Goal: Navigation & Orientation: Find specific page/section

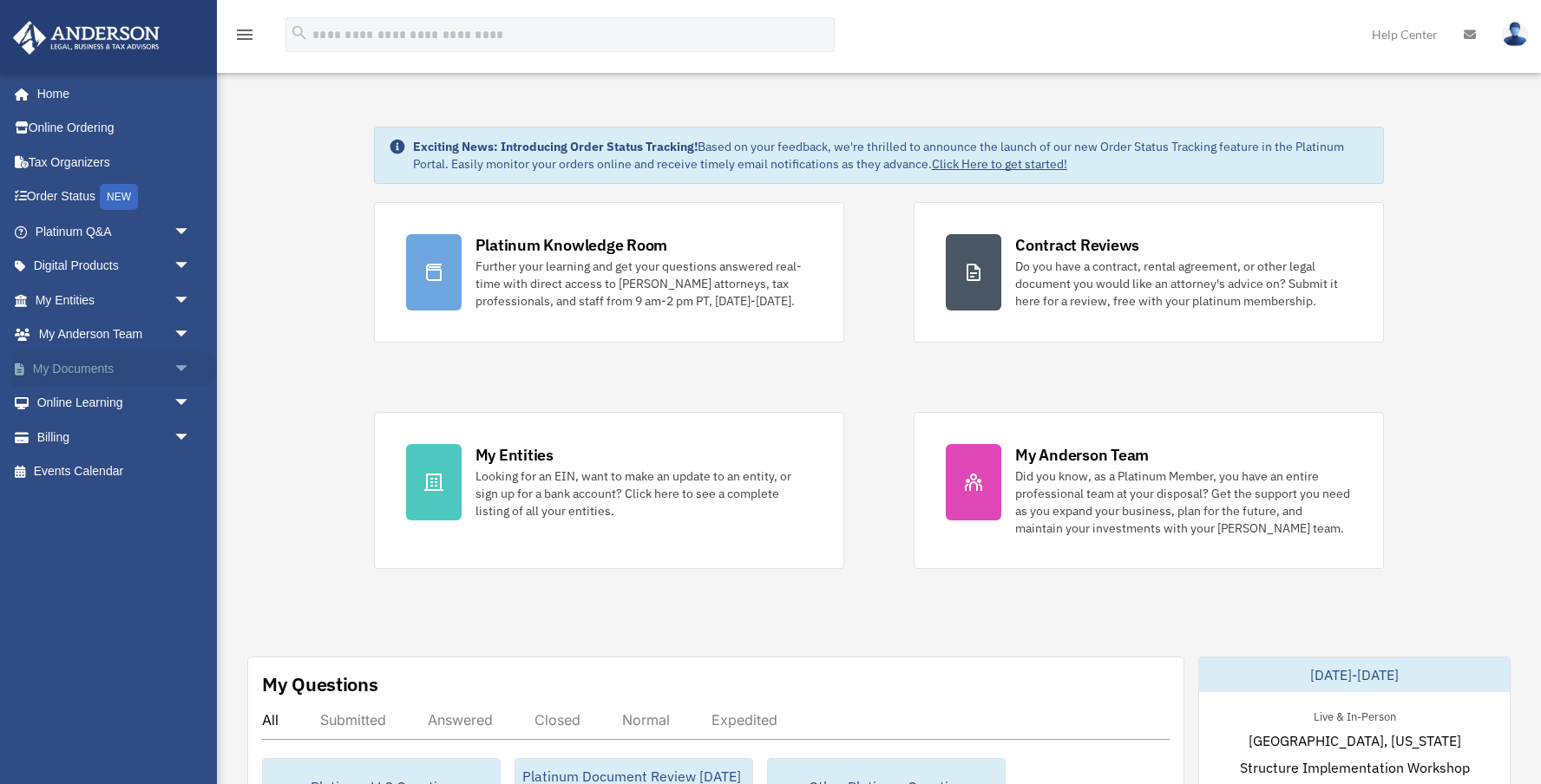
click at [182, 358] on span "arrow_drop_down" at bounding box center [191, 369] width 35 height 36
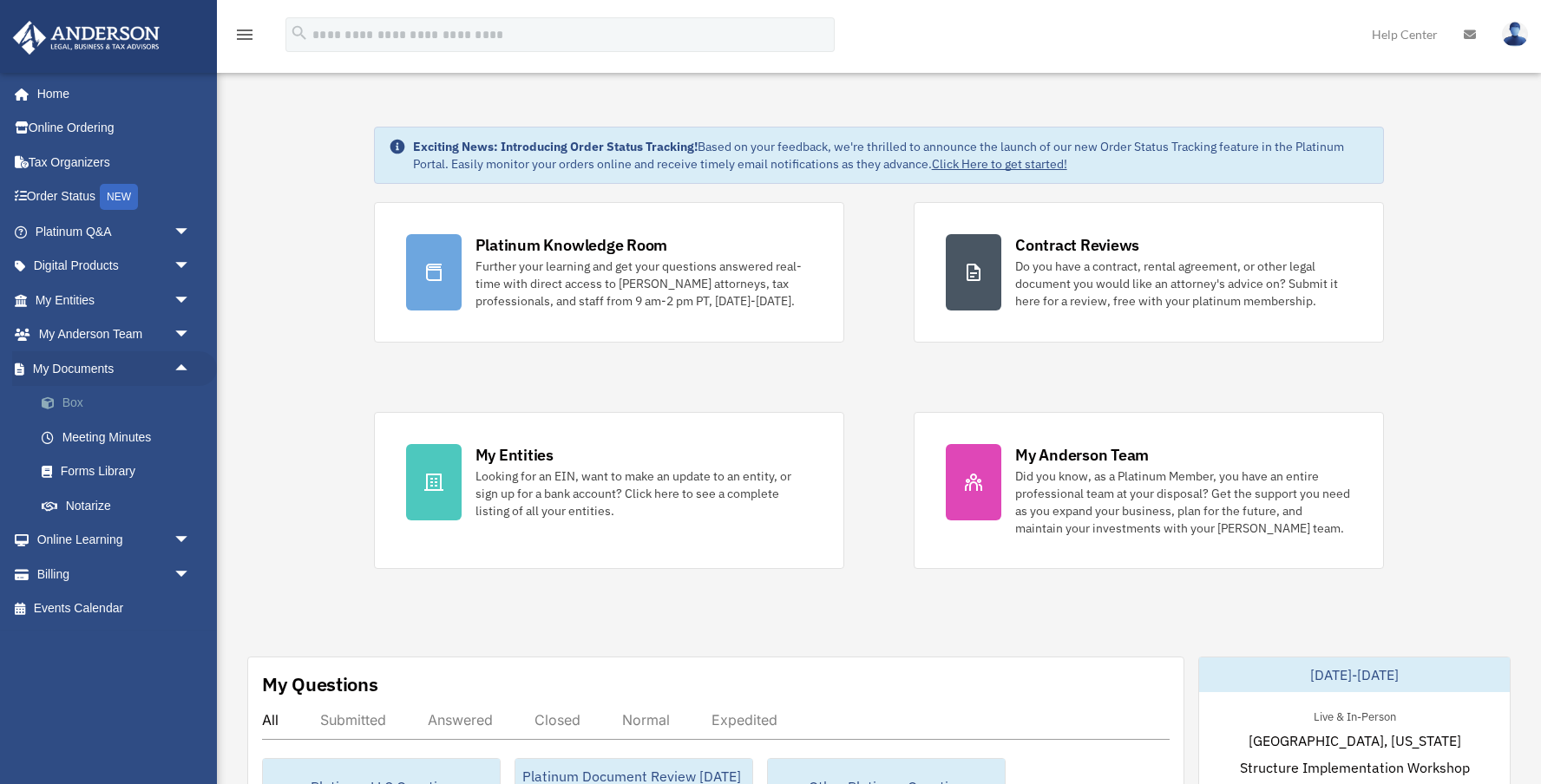
click at [68, 407] on link "Box" at bounding box center [121, 404] width 193 height 35
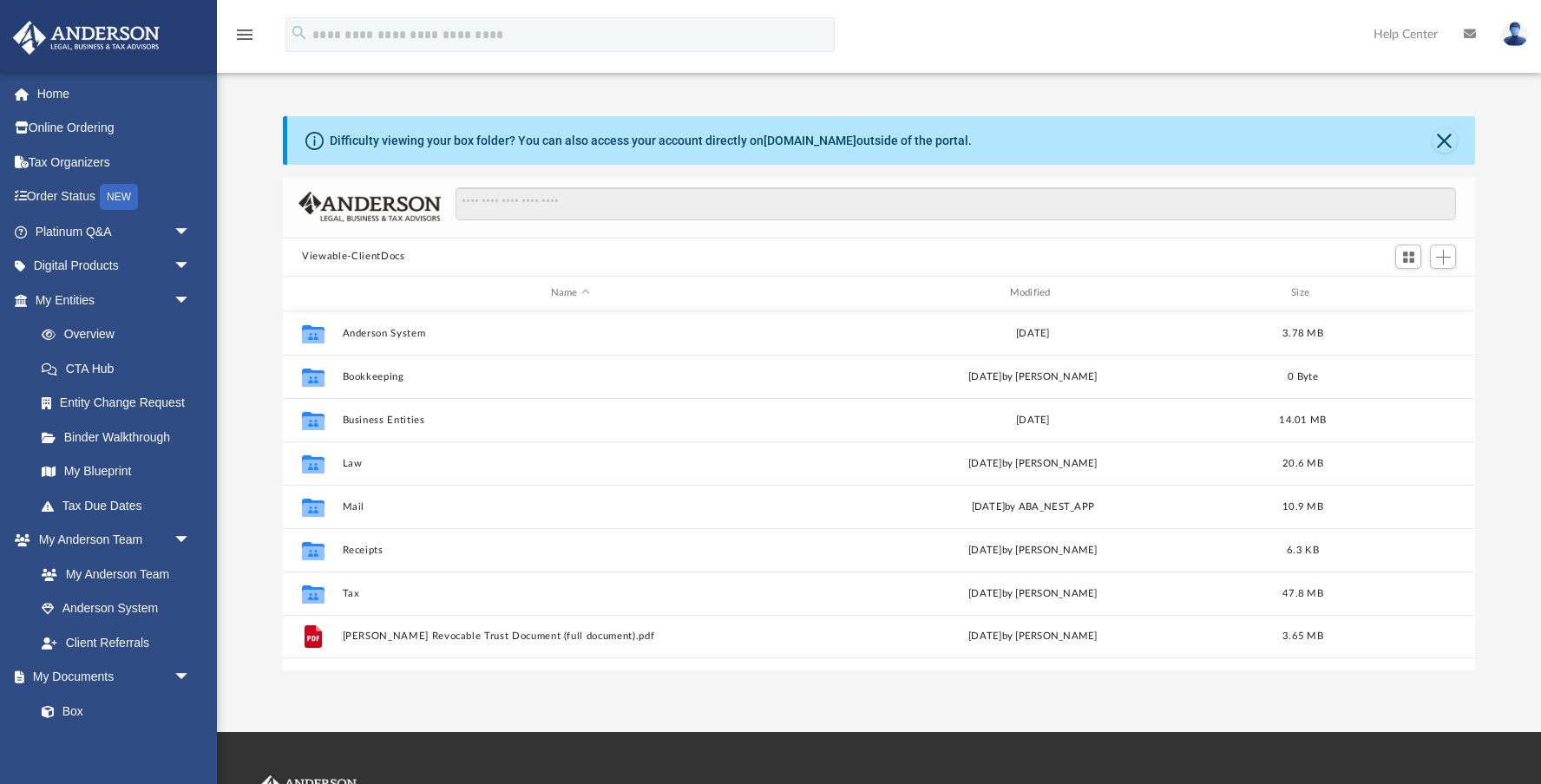
scroll to position [394, 1192]
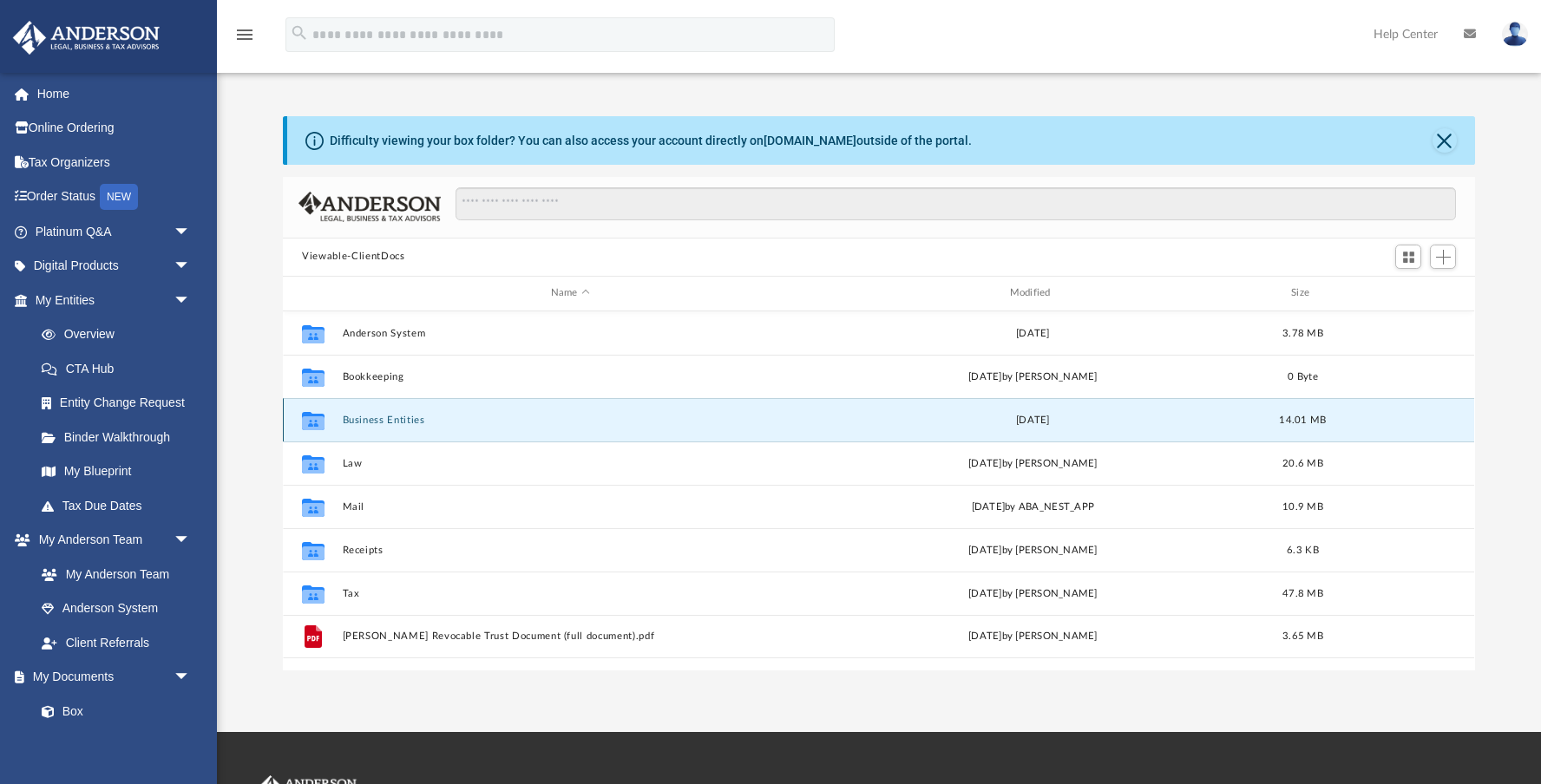
click at [370, 420] on button "Business Entities" at bounding box center [570, 419] width 455 height 11
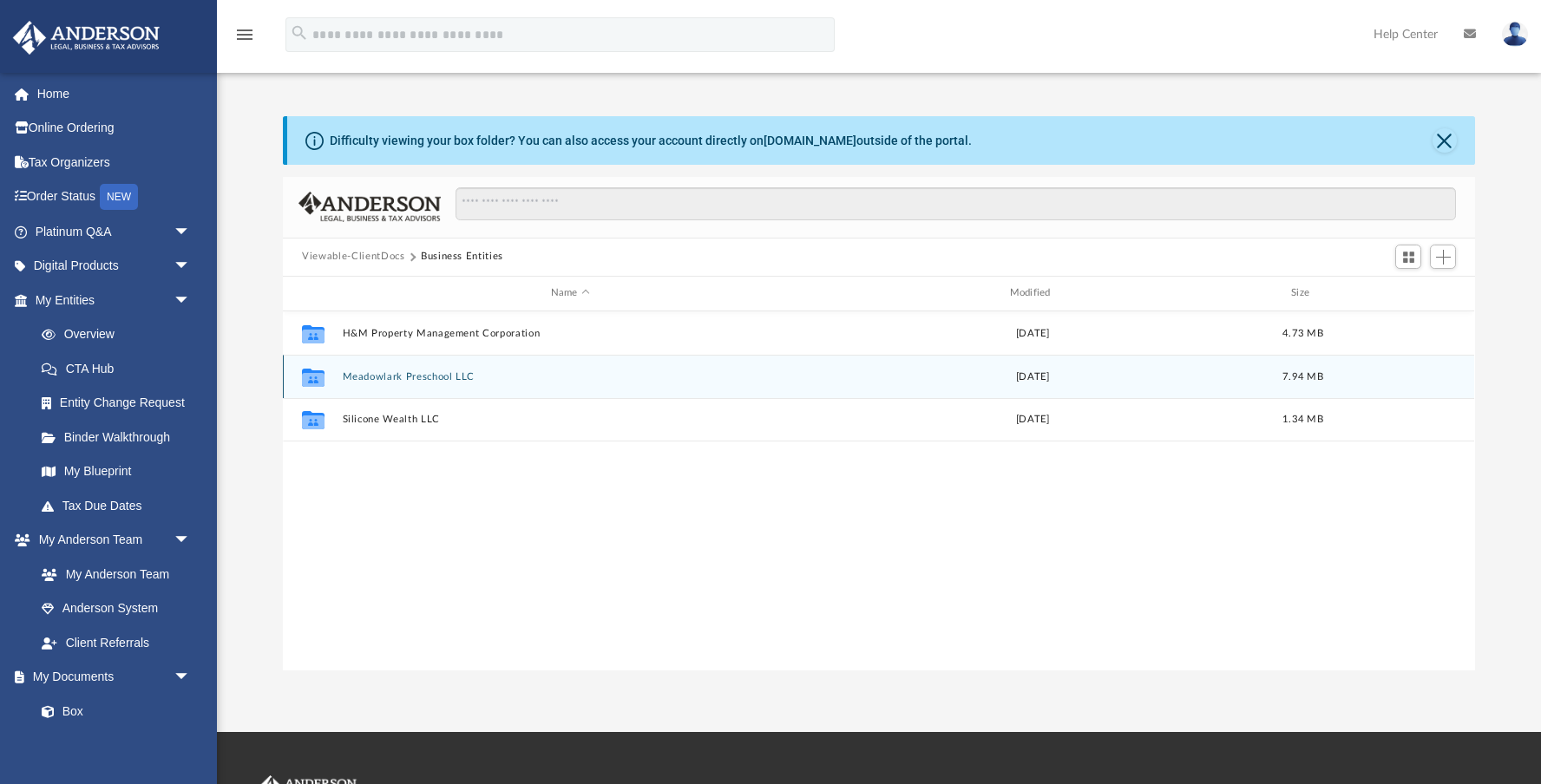
click at [315, 378] on icon "grid" at bounding box center [313, 378] width 23 height 14
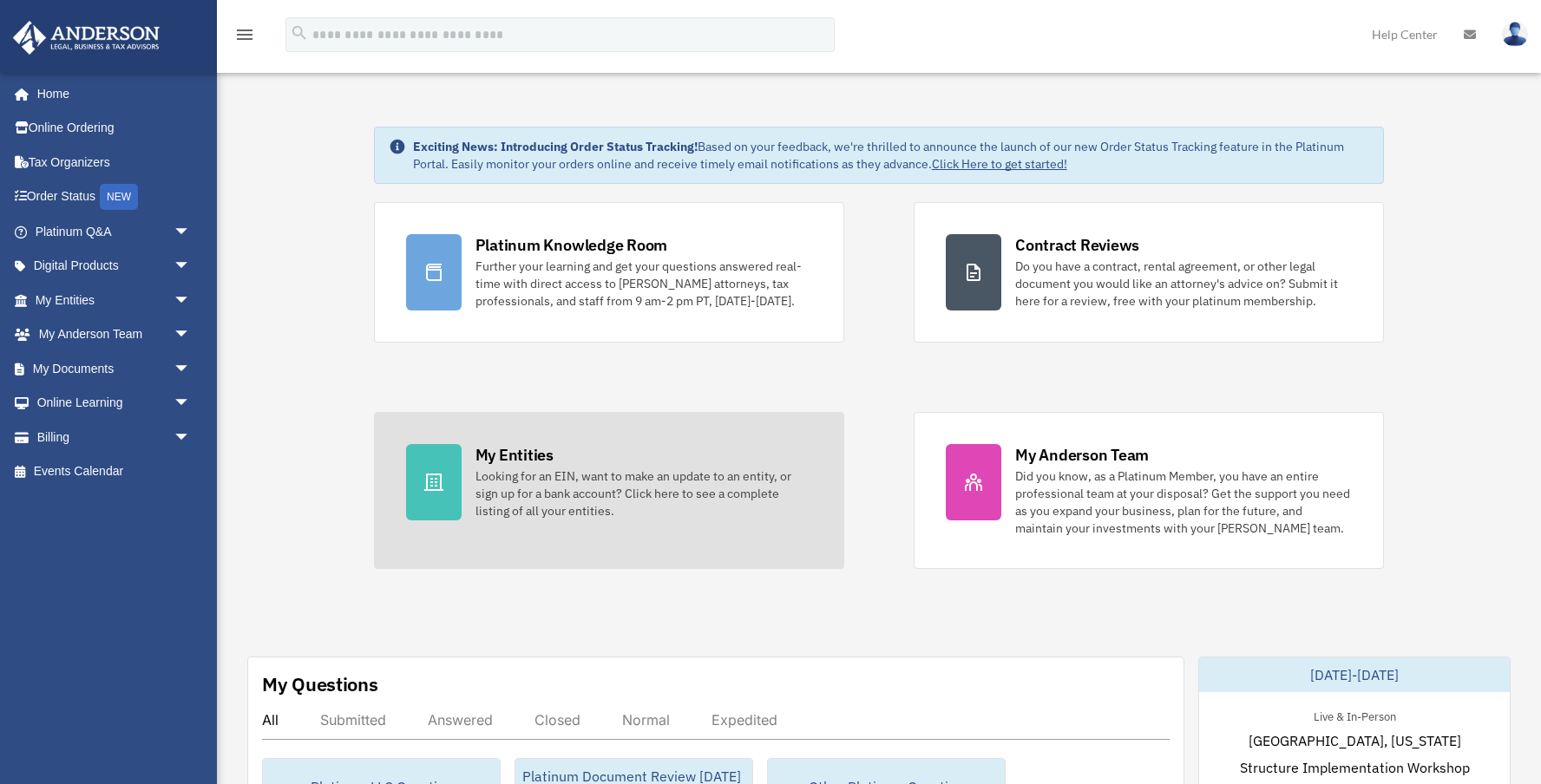
click at [526, 452] on div "My Entities" at bounding box center [514, 455] width 78 height 22
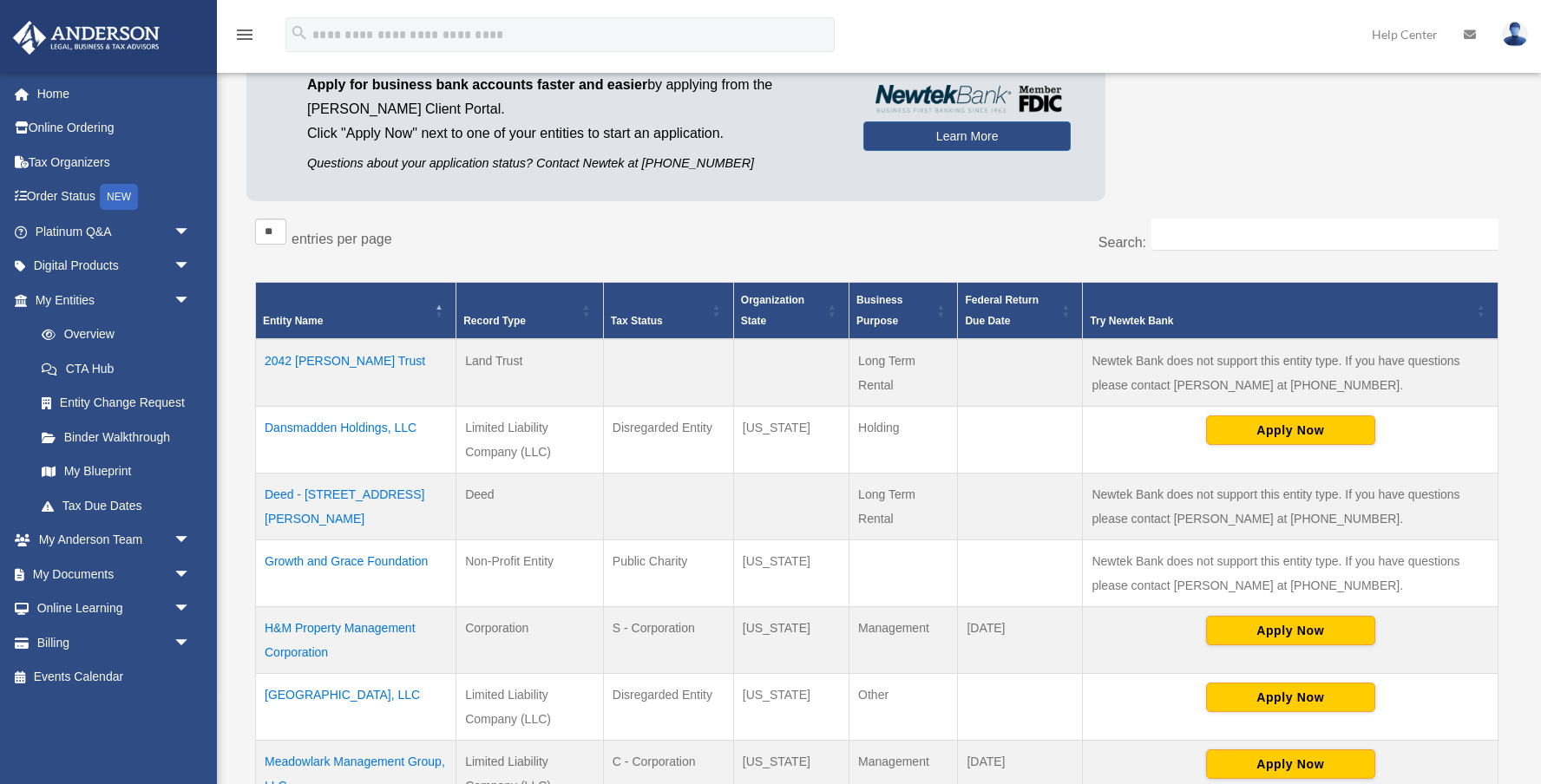
scroll to position [165, 0]
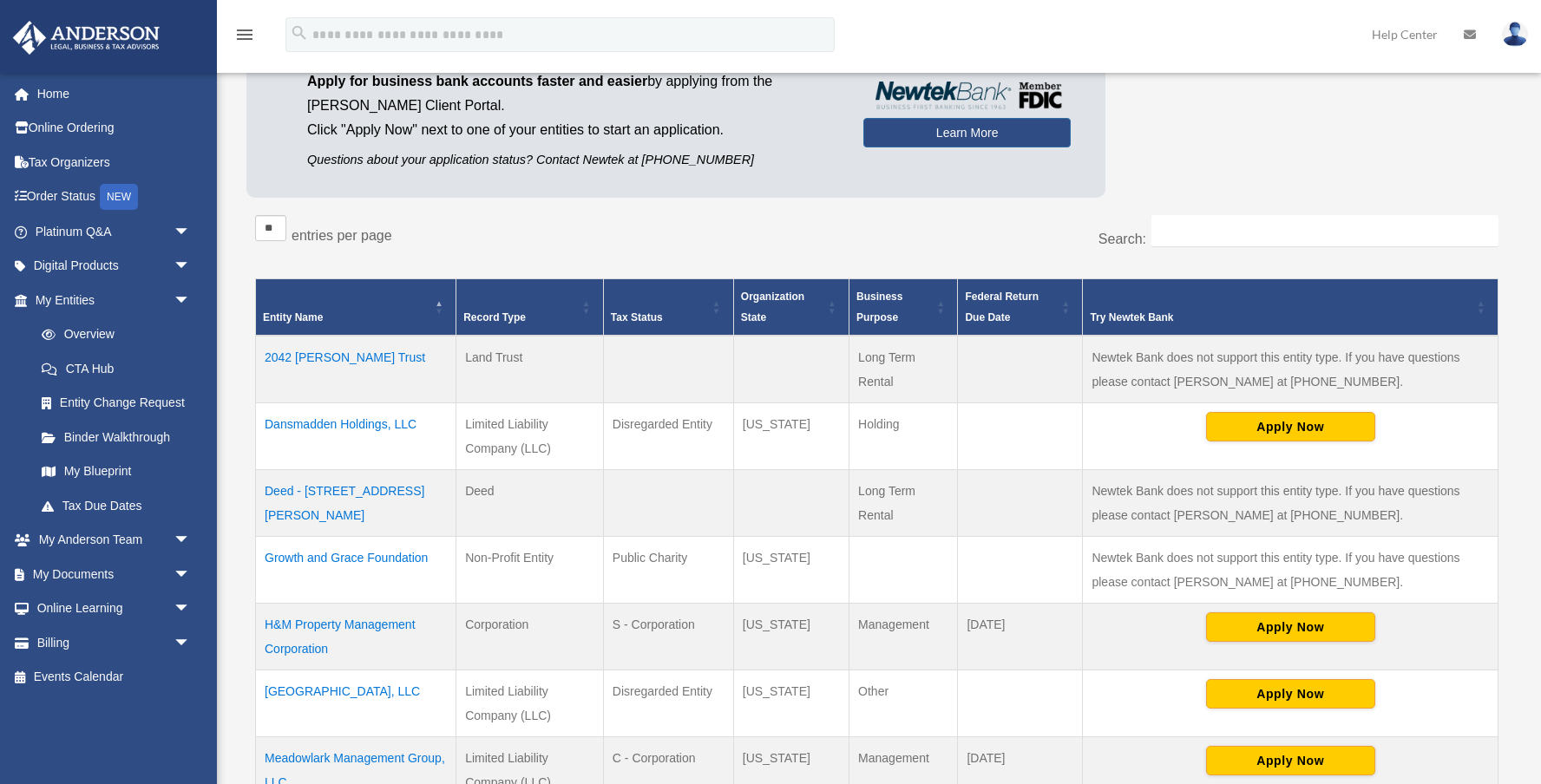
click at [384, 558] on td "Growth and Grace Foundation" at bounding box center [356, 570] width 200 height 67
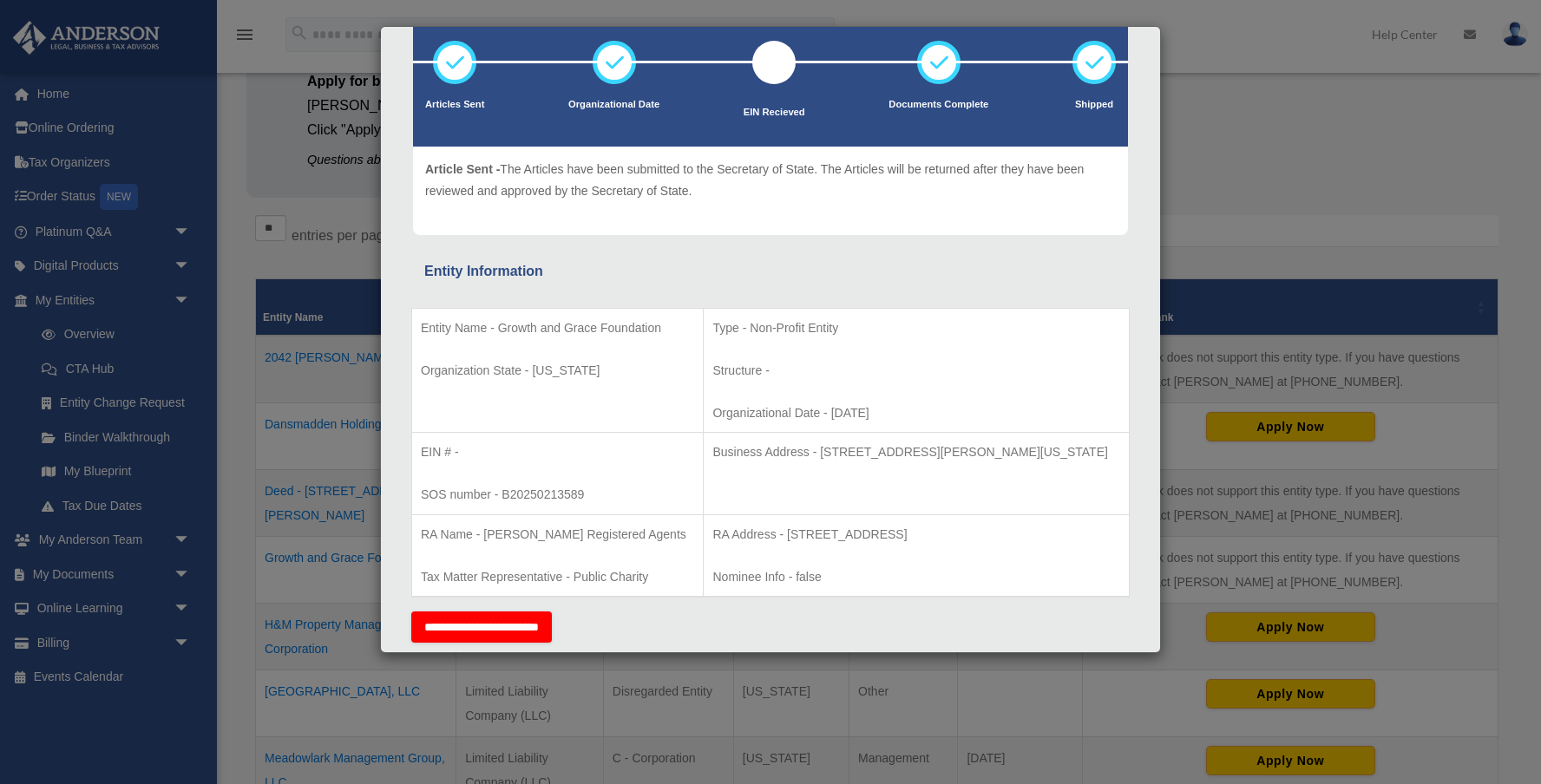
scroll to position [0, 0]
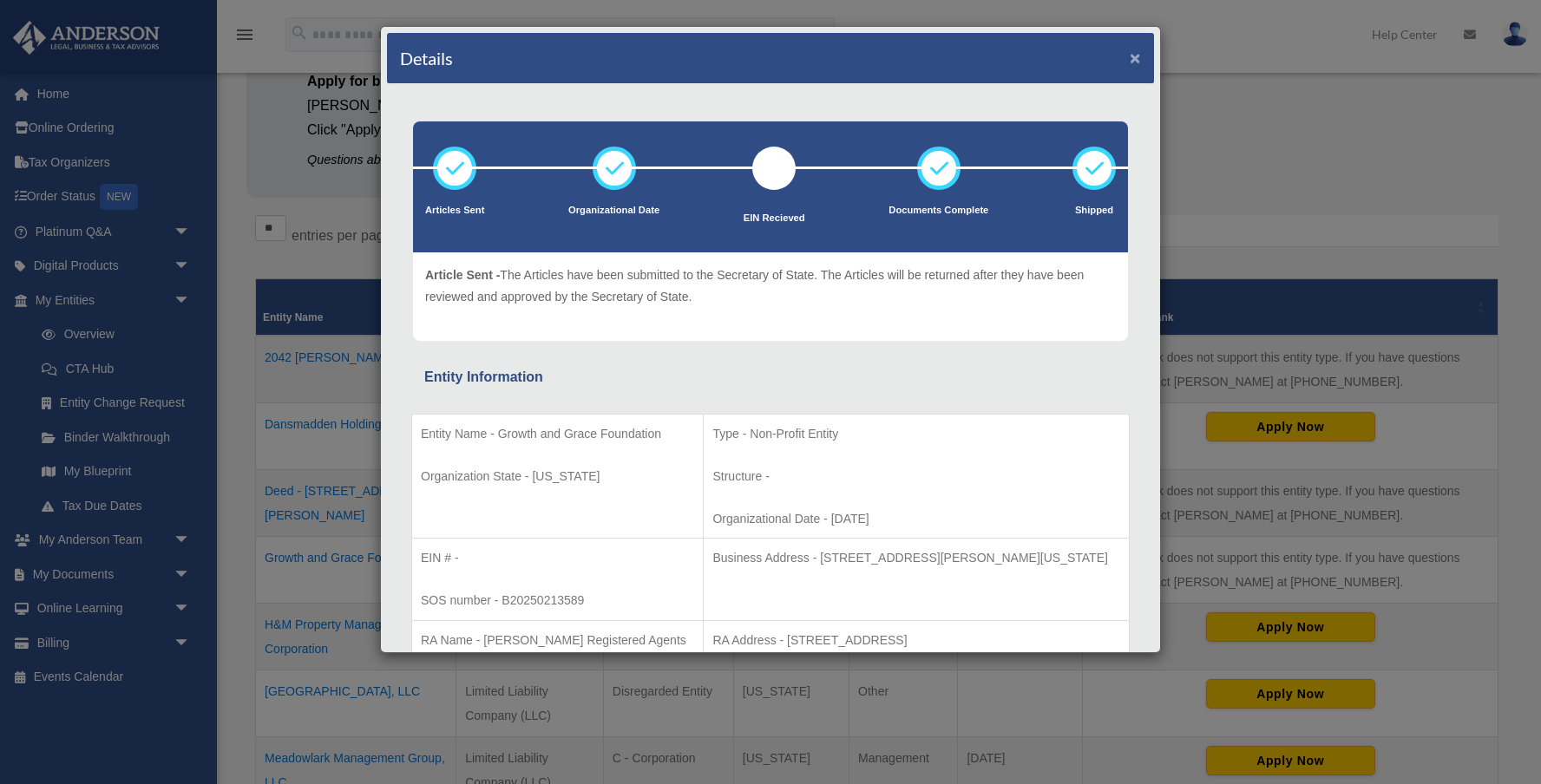
click at [1139, 60] on button "×" at bounding box center [1135, 58] width 11 height 18
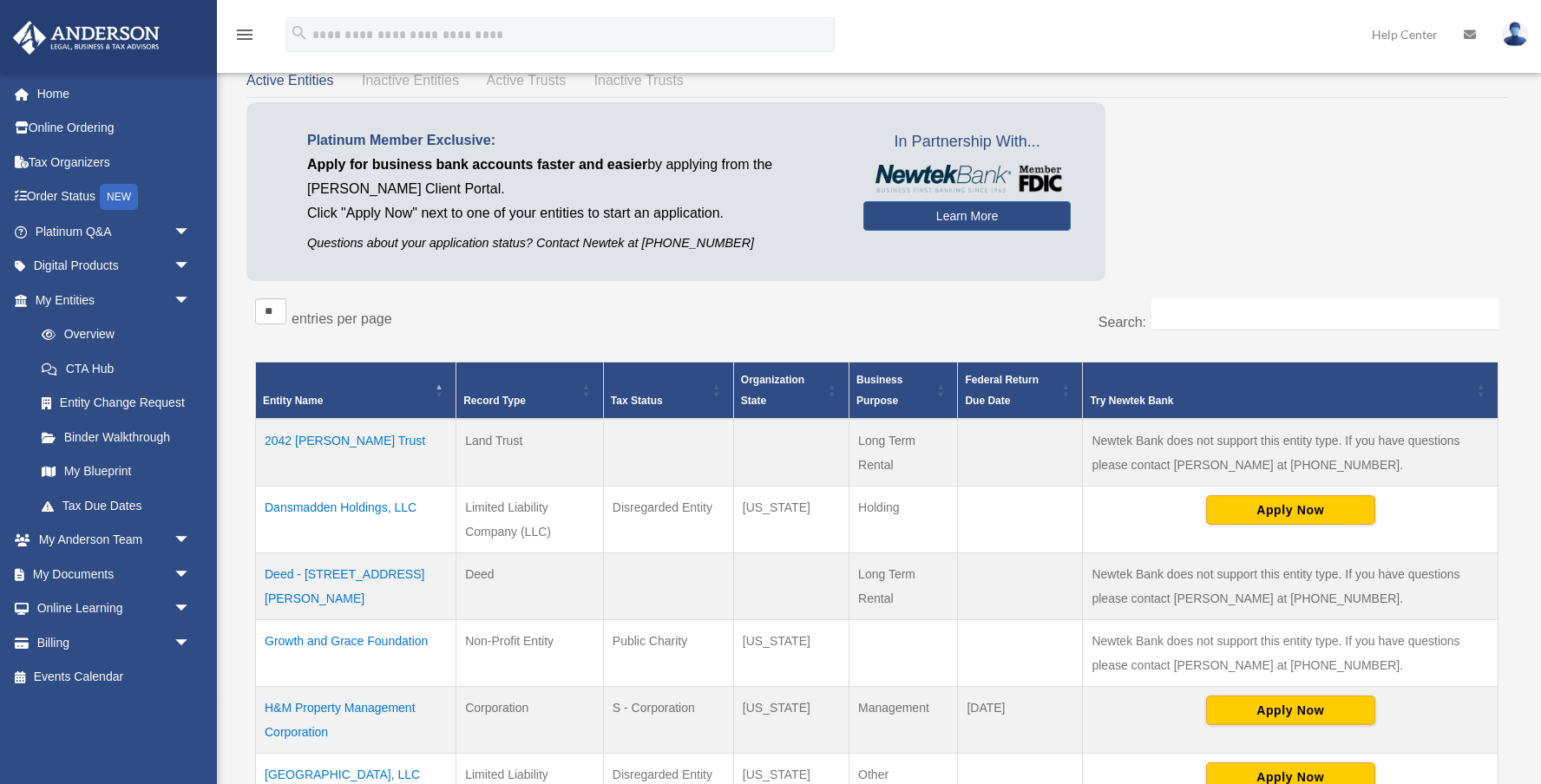
scroll to position [52, 0]
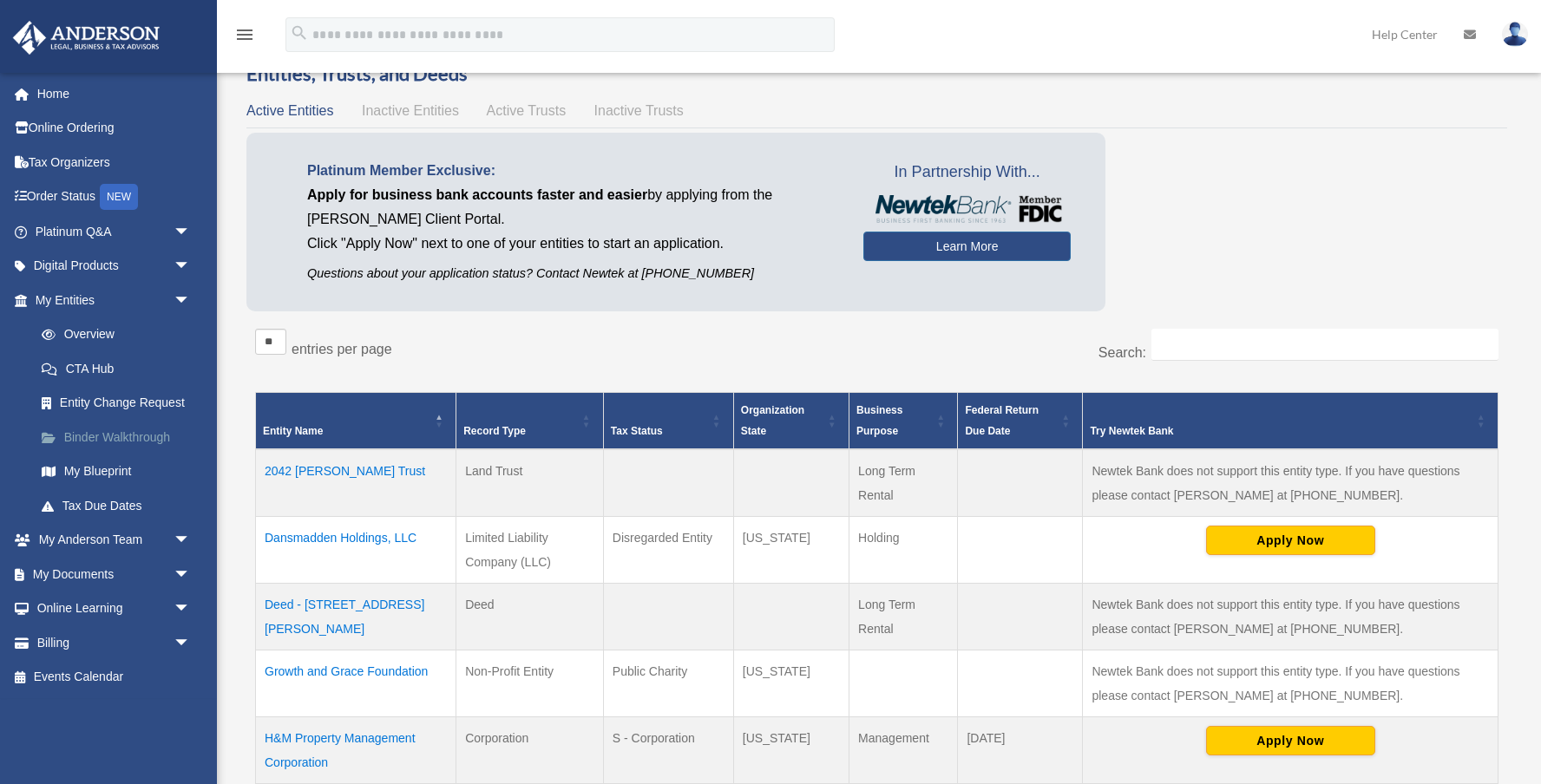
click at [129, 429] on link "Binder Walkthrough" at bounding box center [121, 438] width 193 height 35
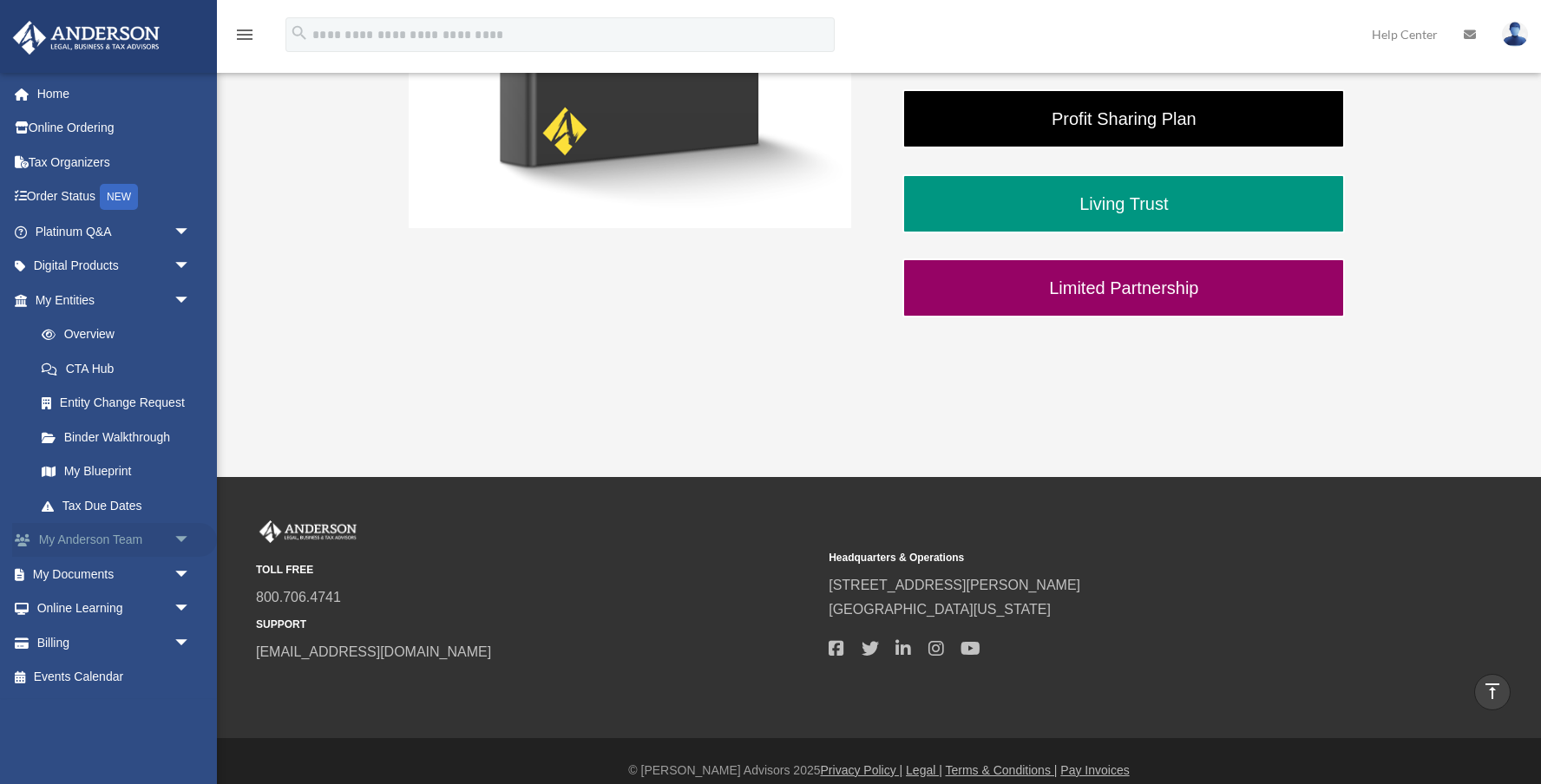
scroll to position [594, 0]
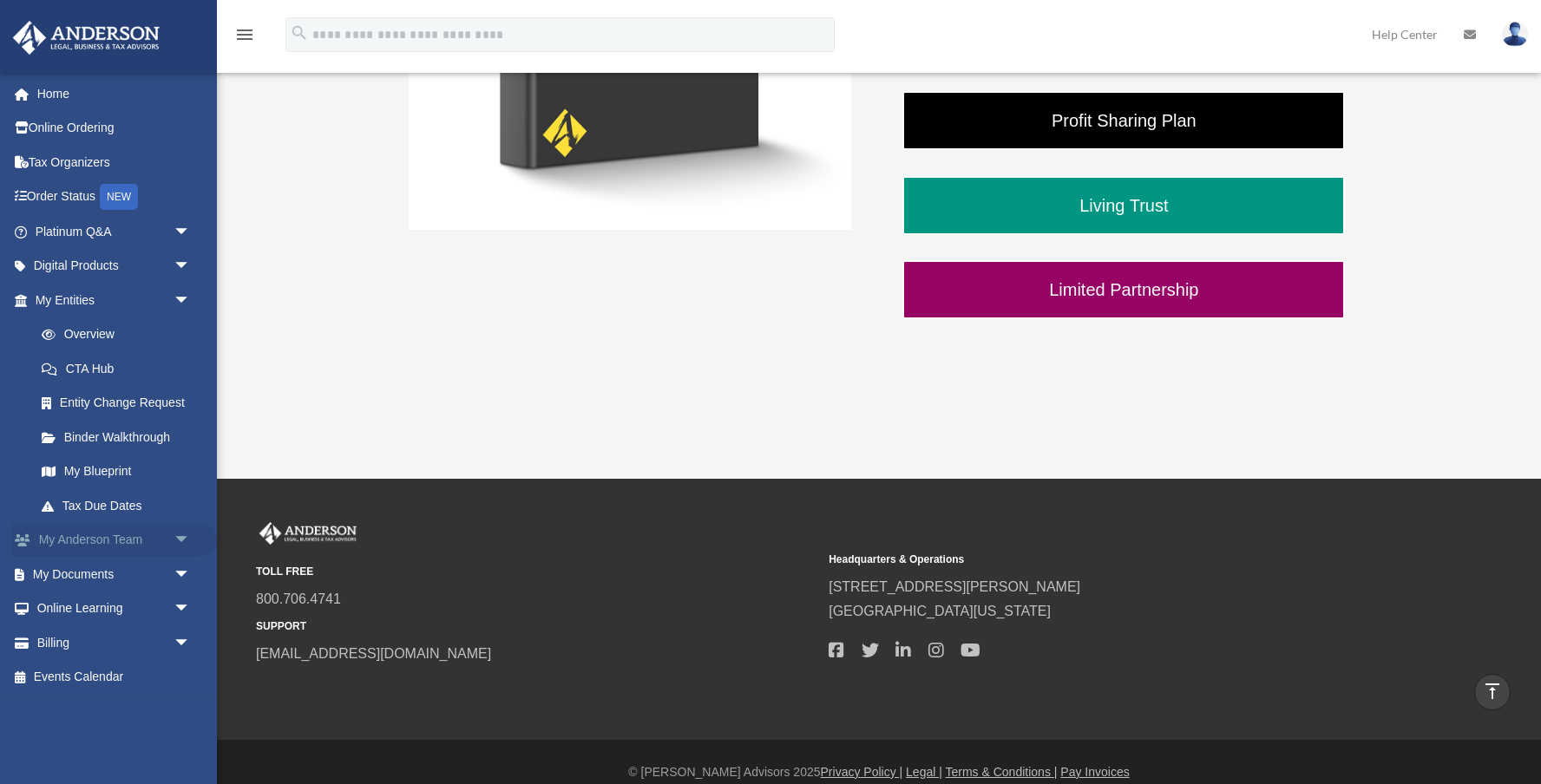
click at [100, 534] on link "My Anderson Team arrow_drop_down" at bounding box center [114, 541] width 205 height 35
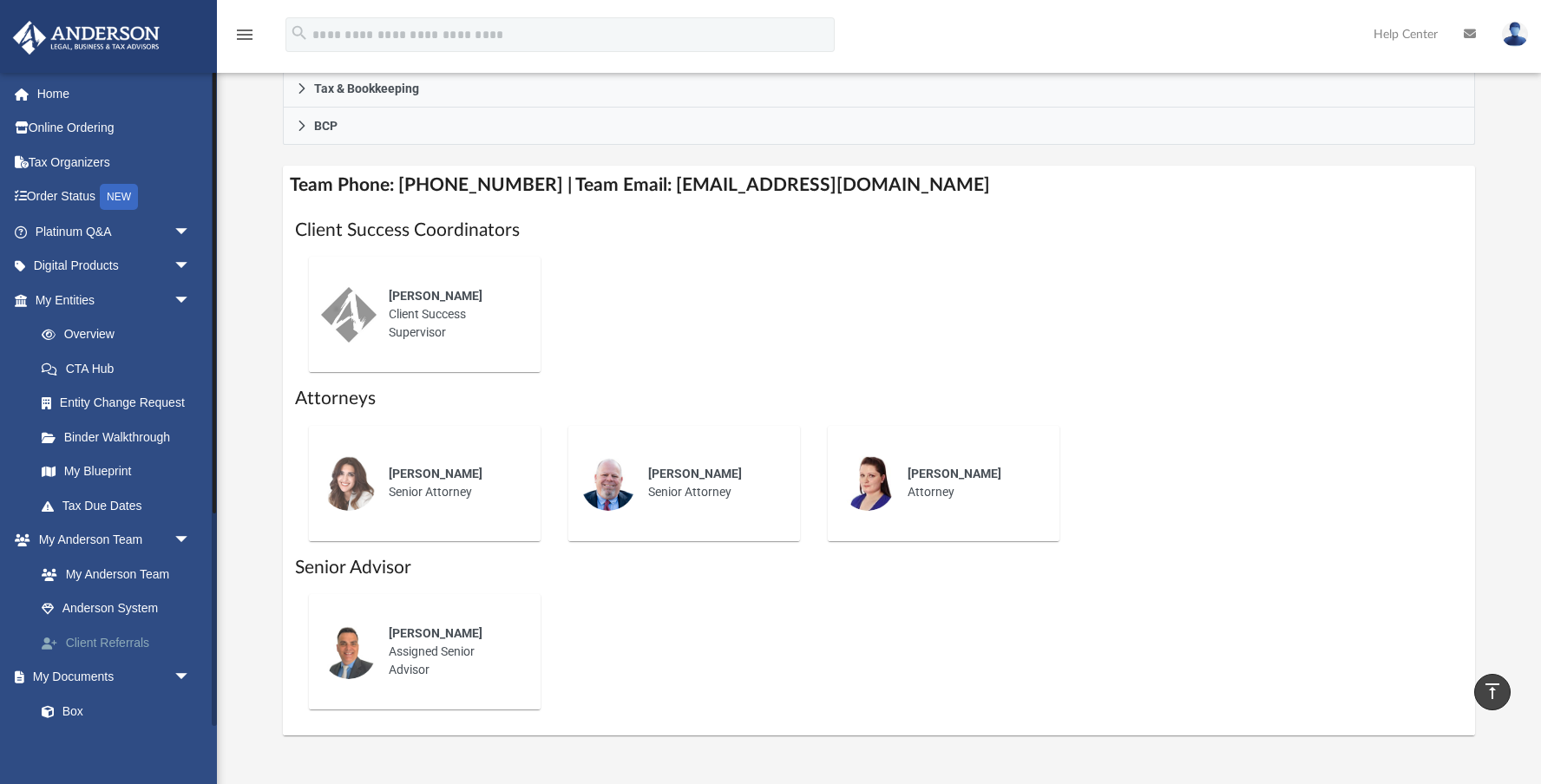
scroll to position [567, 0]
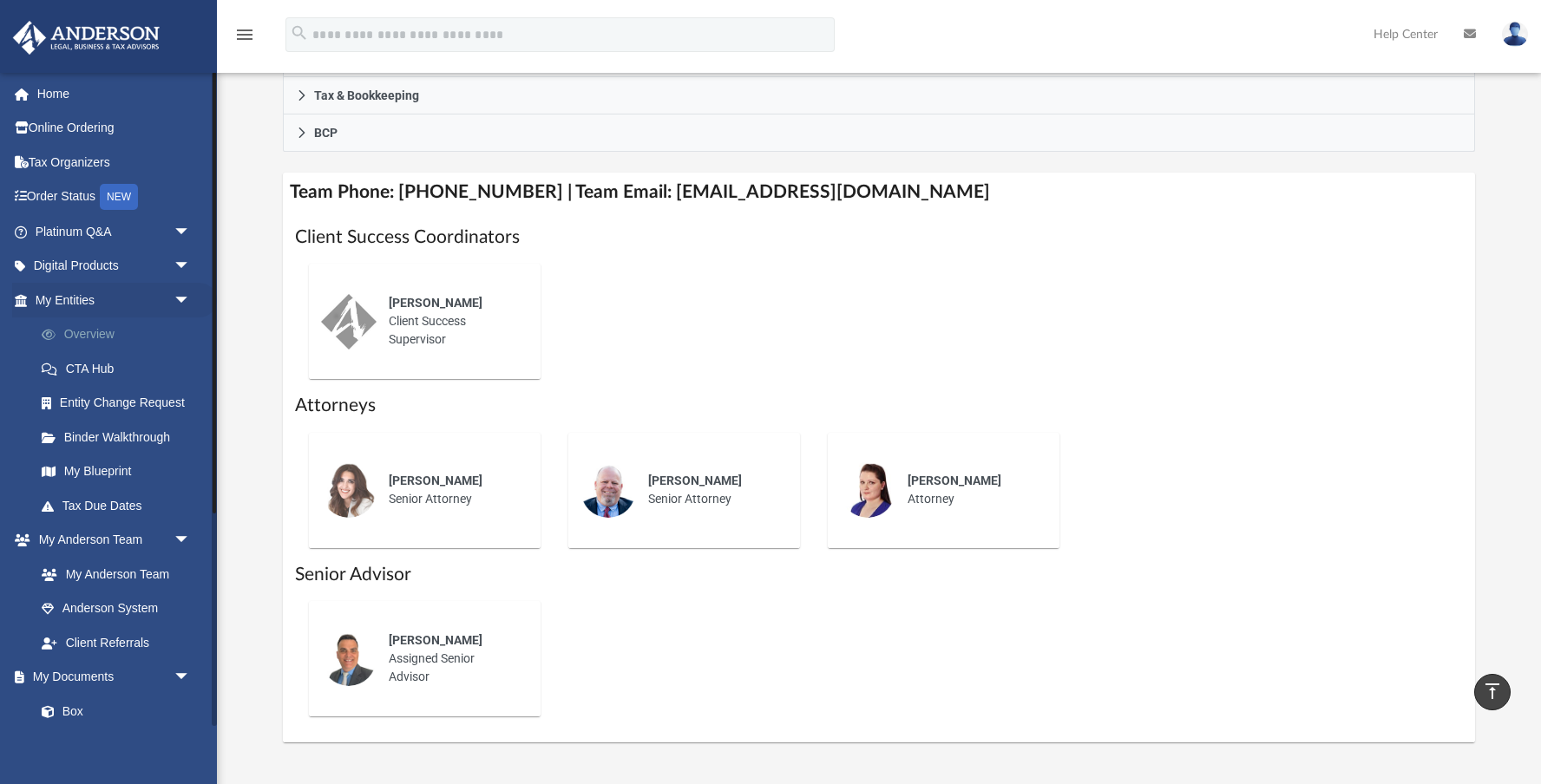
click at [90, 329] on link "Overview" at bounding box center [121, 335] width 193 height 35
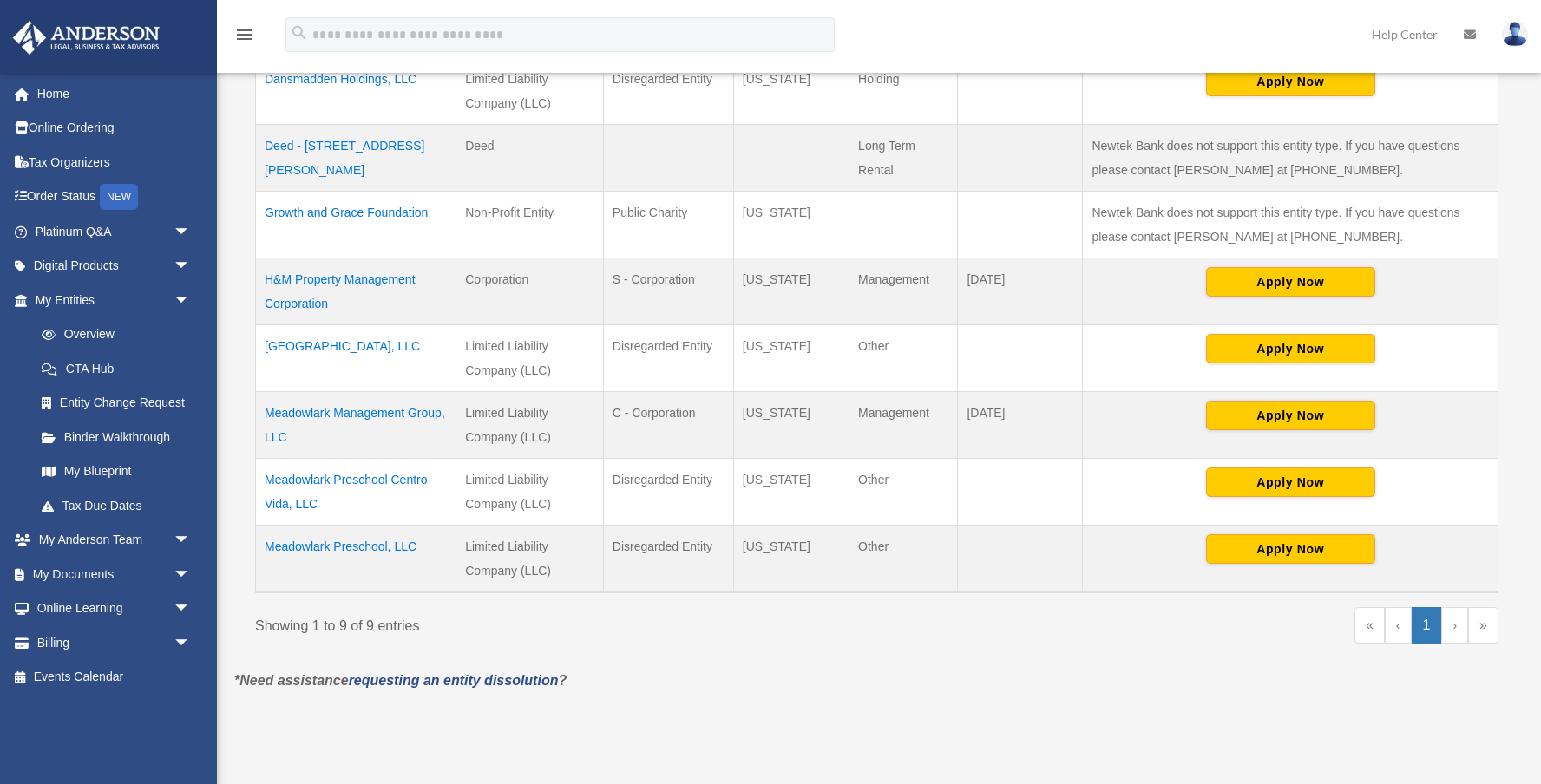
scroll to position [513, 0]
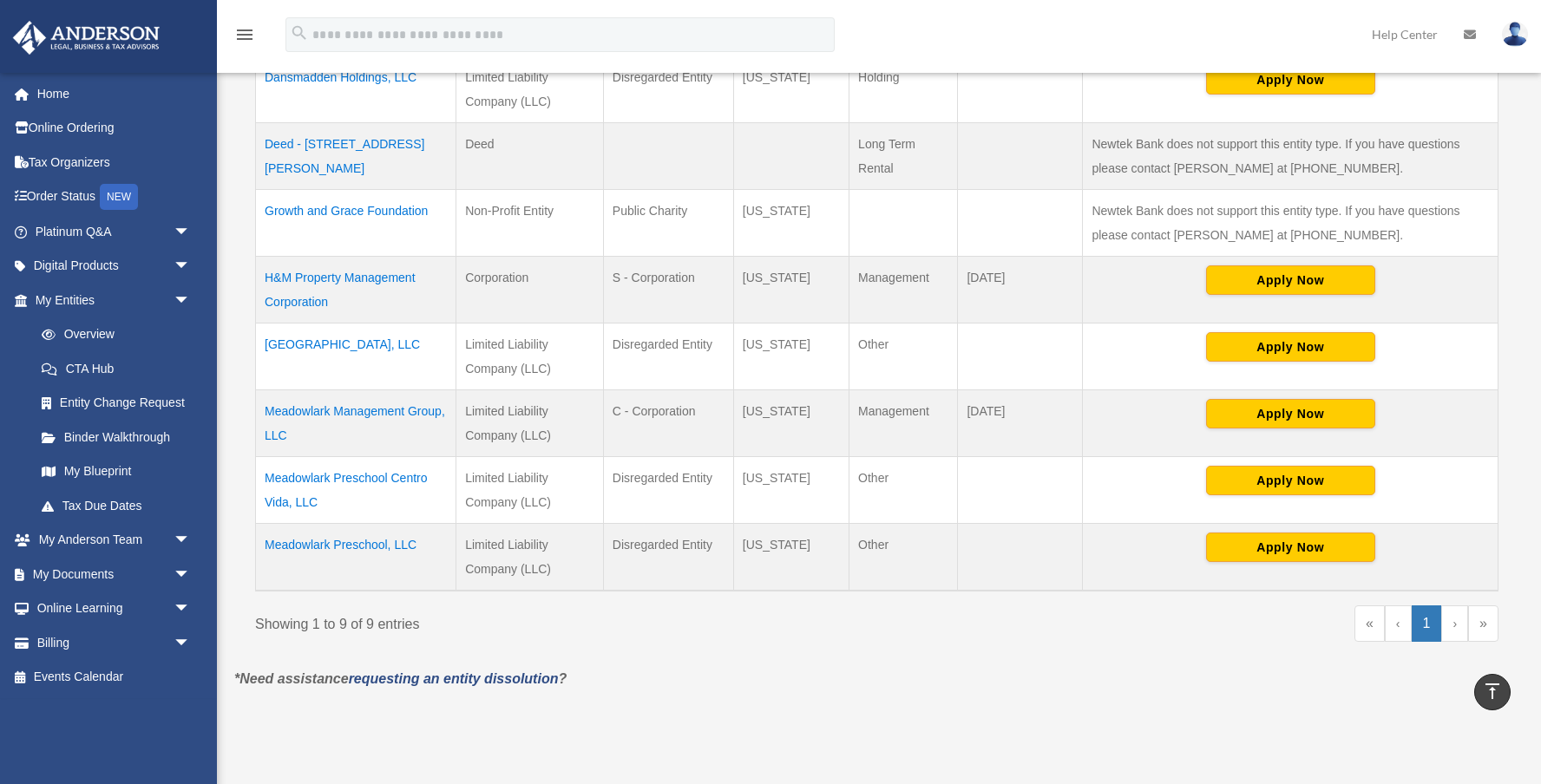
click at [335, 214] on td "Growth and Grace Foundation" at bounding box center [356, 223] width 200 height 67
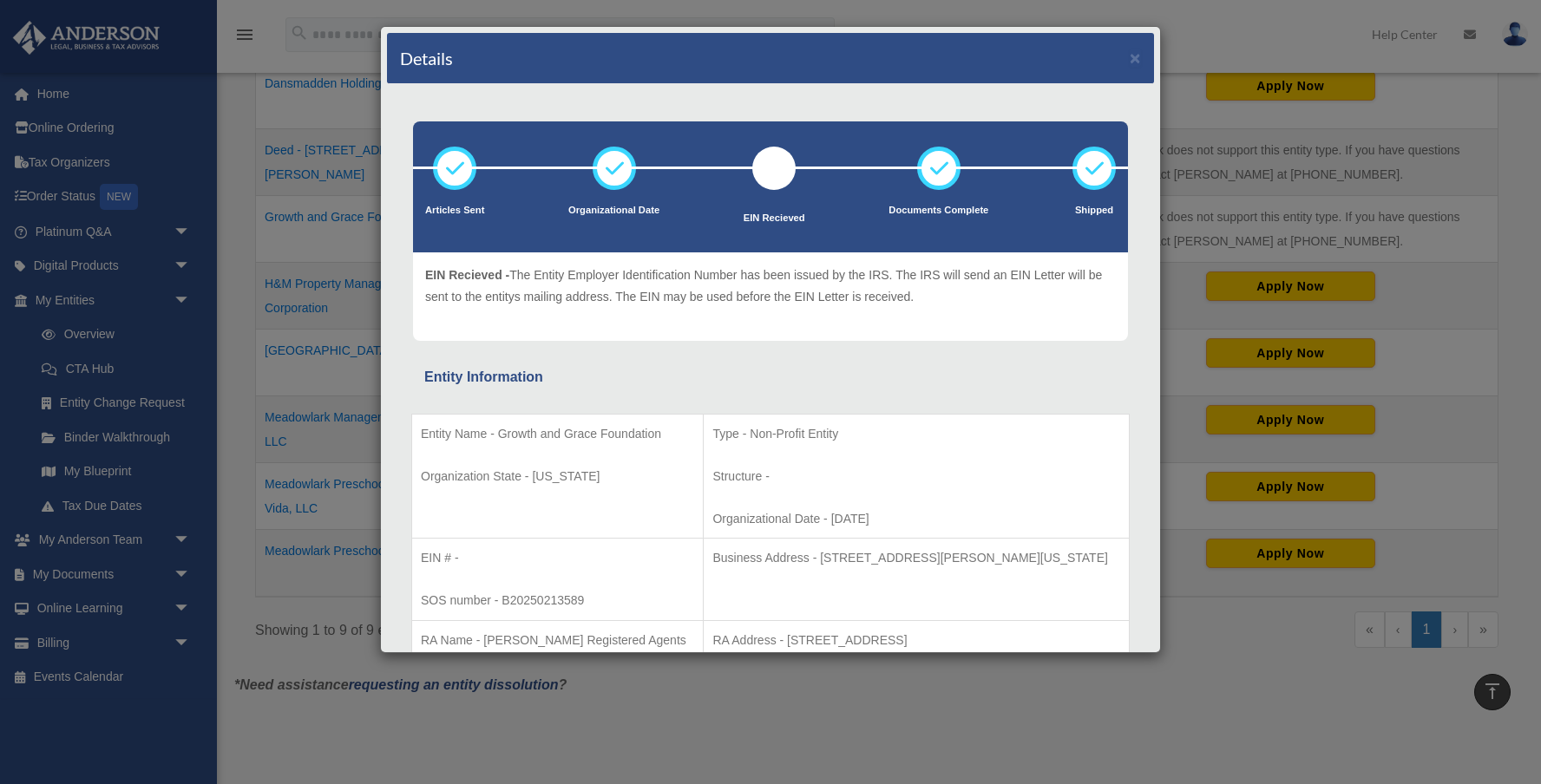
scroll to position [504, 0]
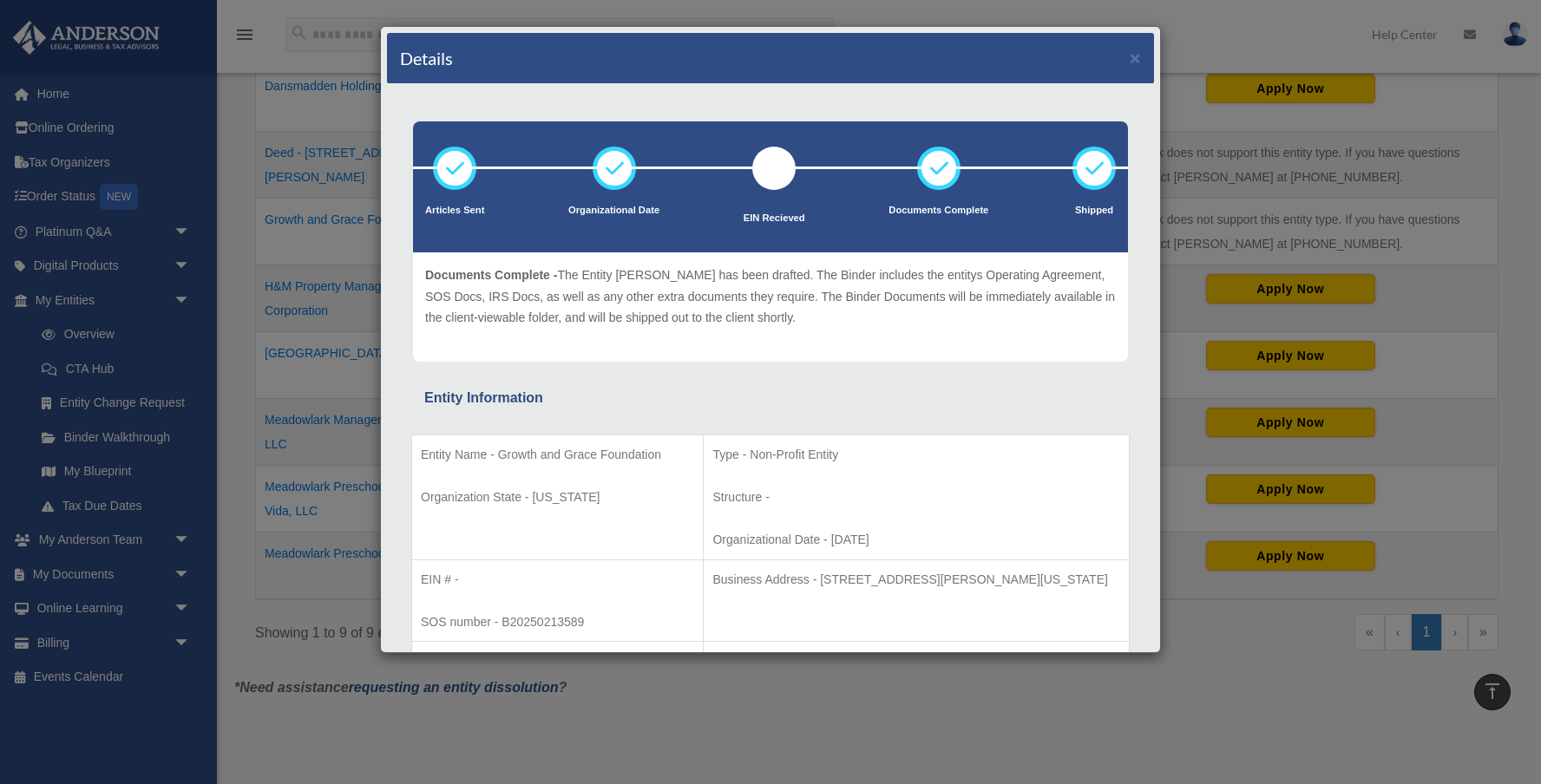
click at [937, 169] on icon at bounding box center [939, 168] width 52 height 52
click at [1137, 58] on button "×" at bounding box center [1135, 58] width 11 height 18
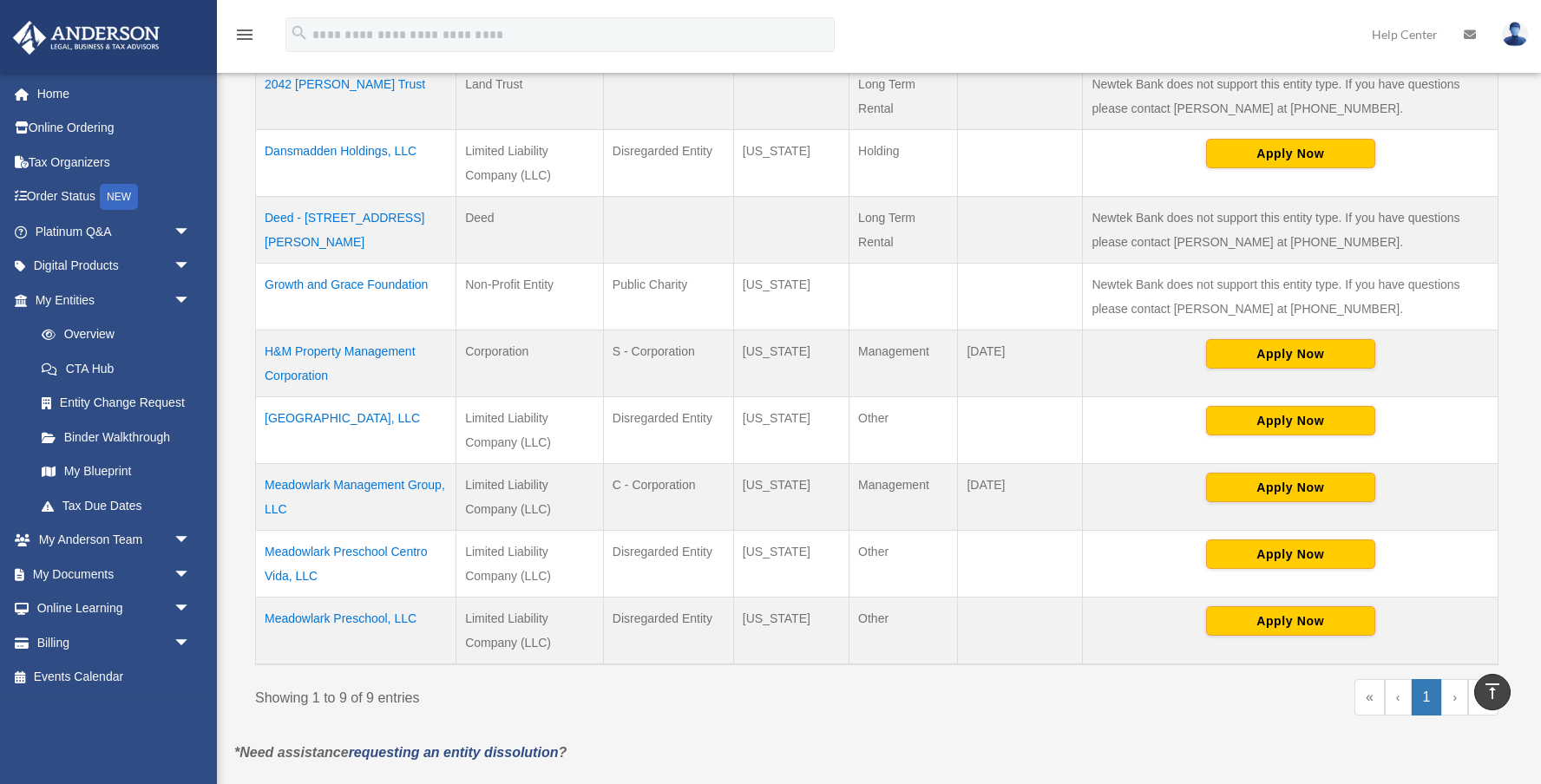
scroll to position [435, 0]
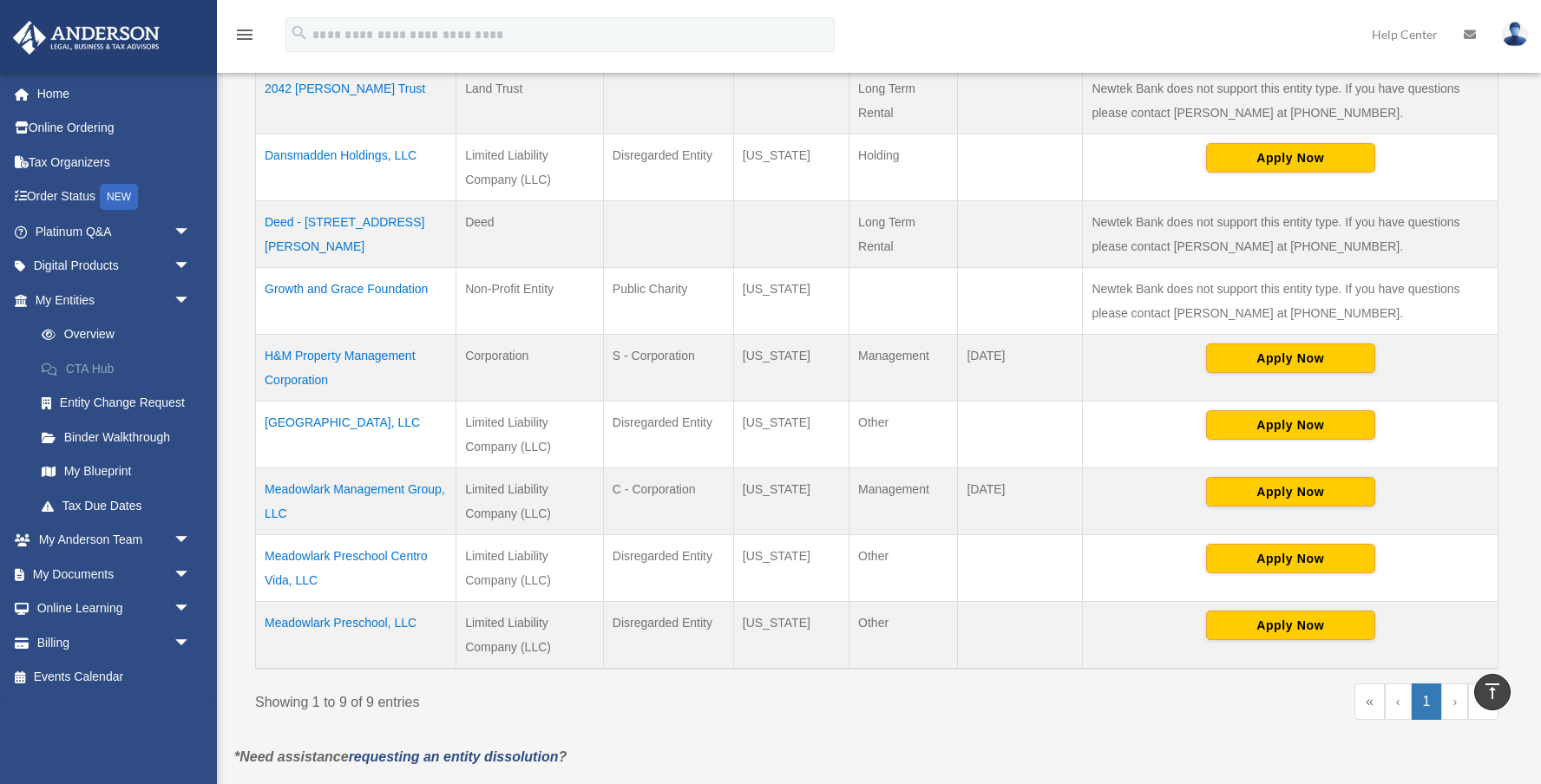
click at [96, 374] on link "CTA Hub" at bounding box center [121, 369] width 193 height 35
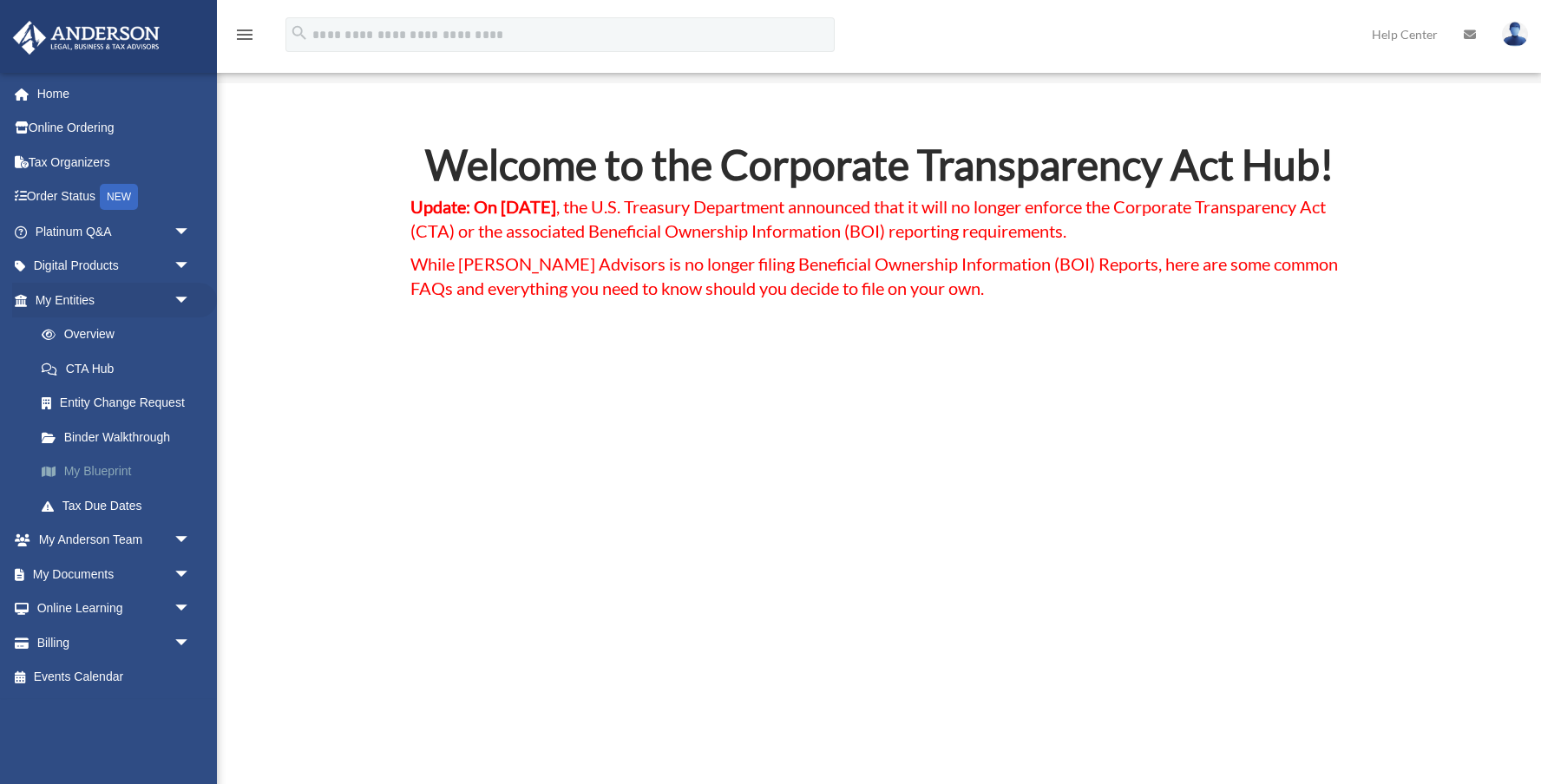
click at [102, 466] on link "My Blueprint" at bounding box center [121, 472] width 193 height 35
